Goal: Communication & Community: Share content

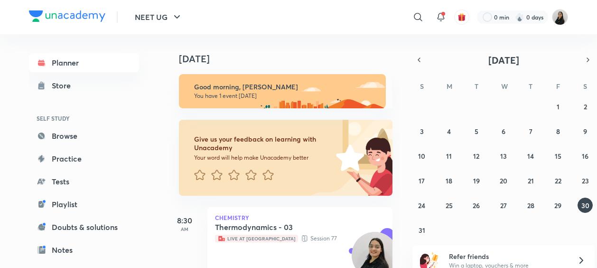
click at [584, 24] on header "NEET UG ​ 0 min 0 days" at bounding box center [298, 17] width 597 height 34
click at [563, 17] on img at bounding box center [560, 17] width 16 height 16
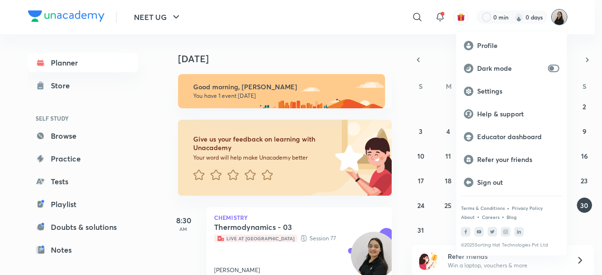
click at [497, 138] on p "Educator dashboard" at bounding box center [518, 136] width 82 height 9
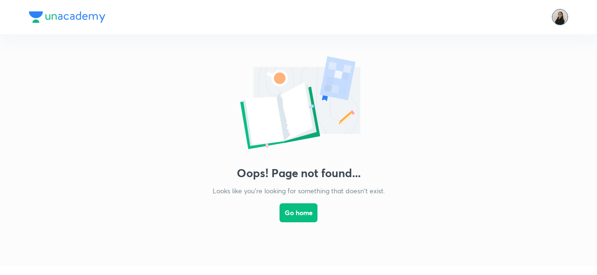
click at [558, 18] on img at bounding box center [560, 17] width 16 height 16
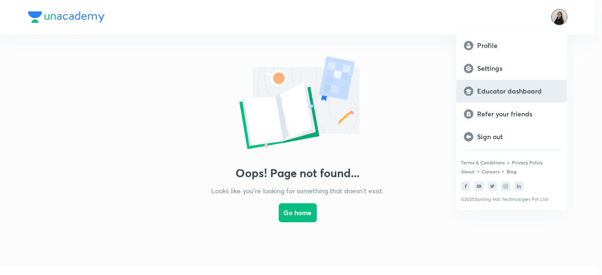
click at [479, 92] on p "Educator dashboard" at bounding box center [518, 91] width 82 height 9
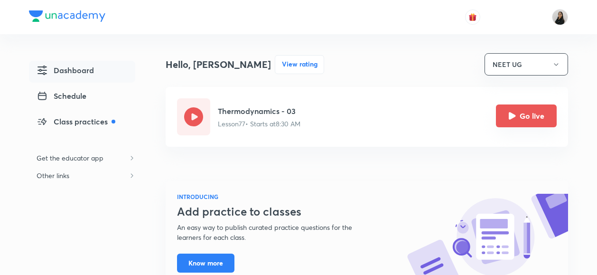
click at [514, 117] on icon "Go live" at bounding box center [512, 115] width 7 height 7
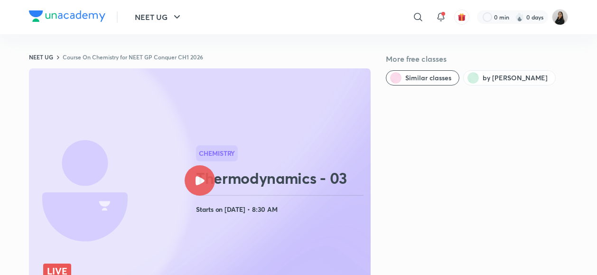
click at [199, 180] on icon at bounding box center [200, 180] width 9 height 9
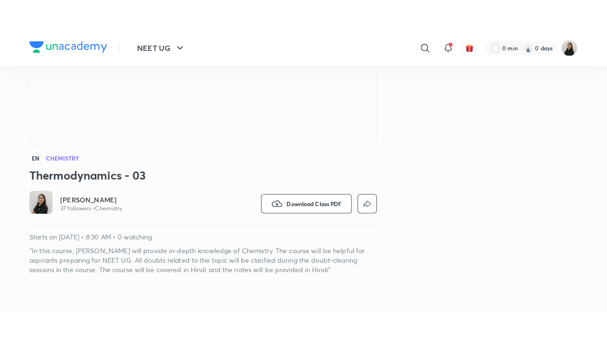
scroll to position [276, 0]
